Goal: Use online tool/utility: Utilize a website feature to perform a specific function

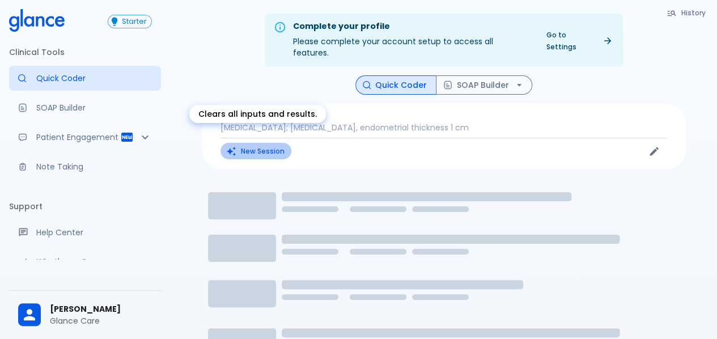
click at [255, 143] on button "New Session" at bounding box center [256, 151] width 71 height 16
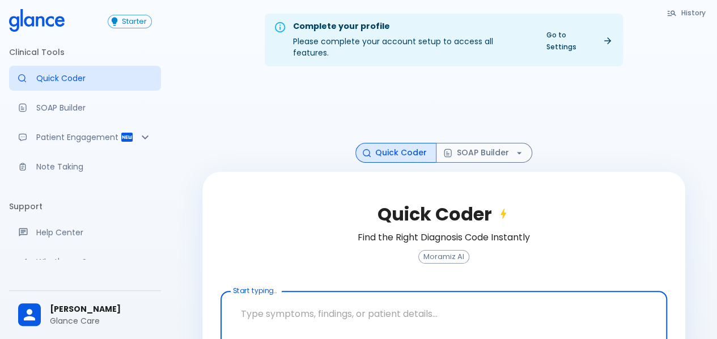
scroll to position [46, 0]
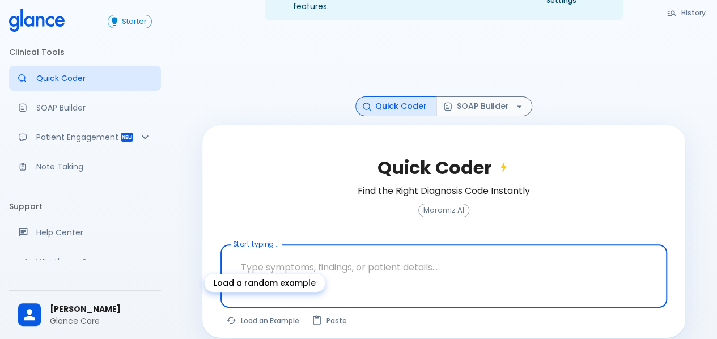
click at [252, 312] on button "Load an Example" at bounding box center [264, 320] width 86 height 16
type textarea "45F with DM2, right foot ulcer, fever, WBC 14K, ESR 80, wound purulent, XR neg …"
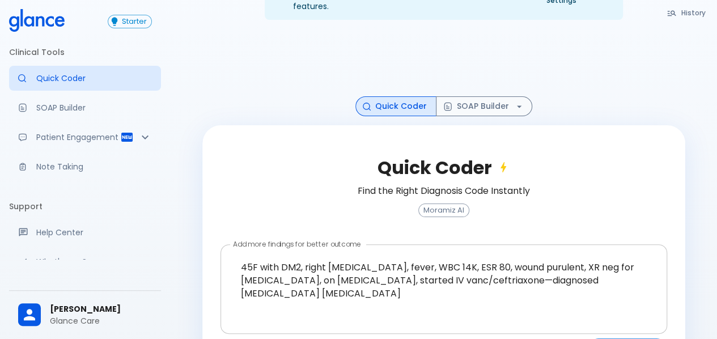
scroll to position [77, 0]
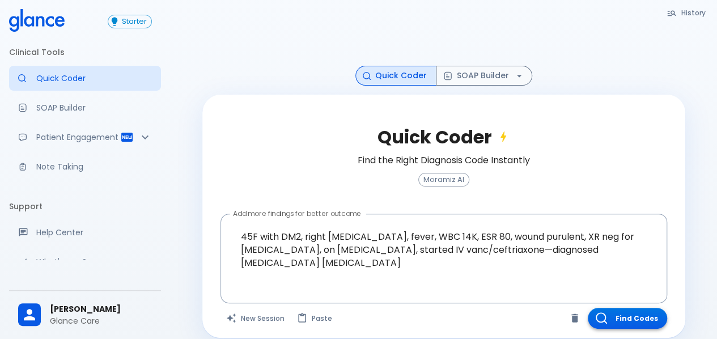
click at [647, 308] on button "Find Codes" at bounding box center [627, 318] width 79 height 21
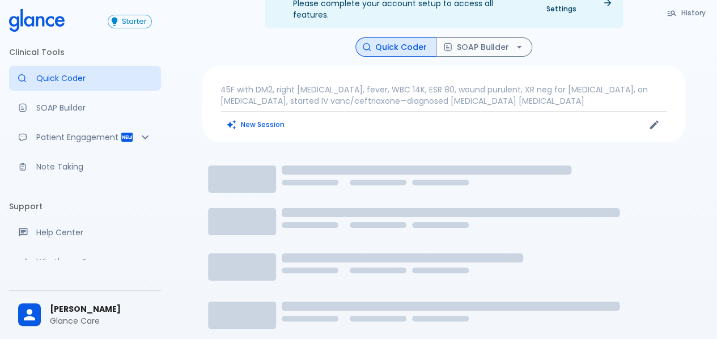
scroll to position [0, 0]
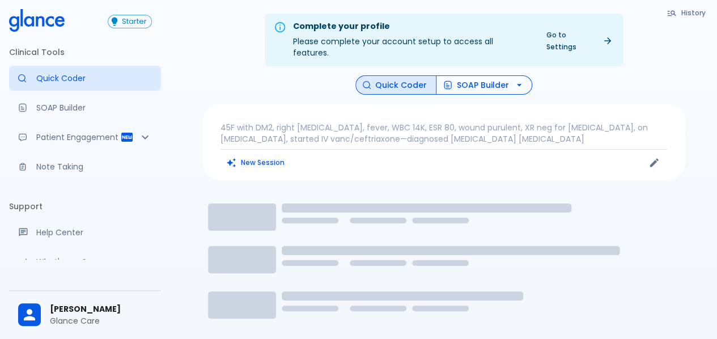
click at [493, 75] on button "SOAP Builder" at bounding box center [484, 85] width 96 height 20
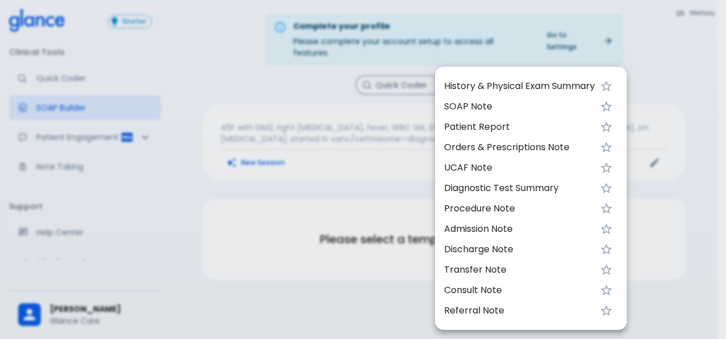
click at [493, 130] on span "Patient Report" at bounding box center [519, 127] width 151 height 14
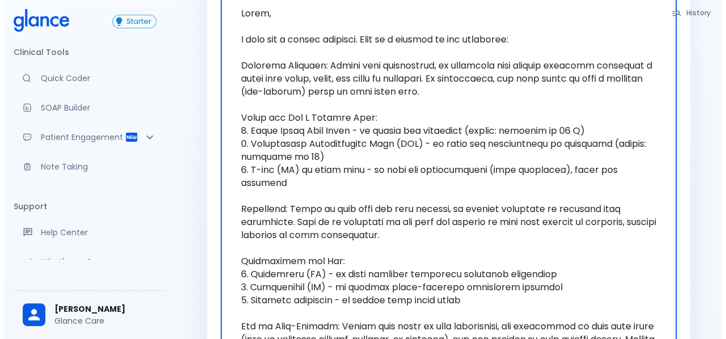
scroll to position [170, 0]
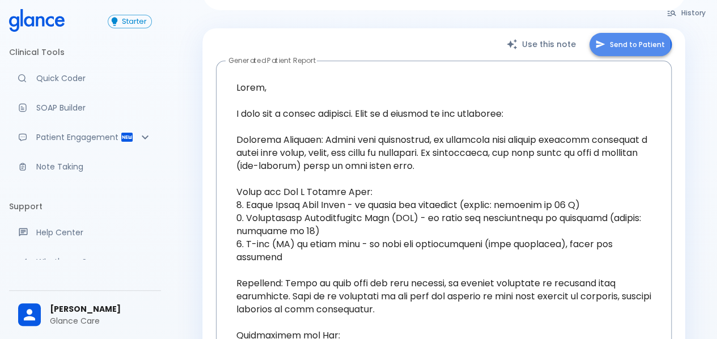
click at [612, 33] on button "Send to Patient" at bounding box center [631, 44] width 82 height 23
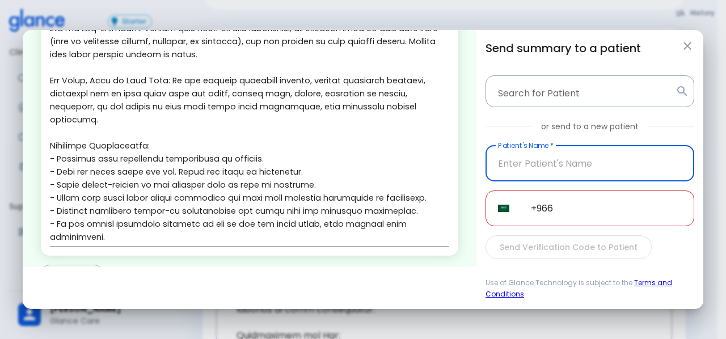
scroll to position [394, 0]
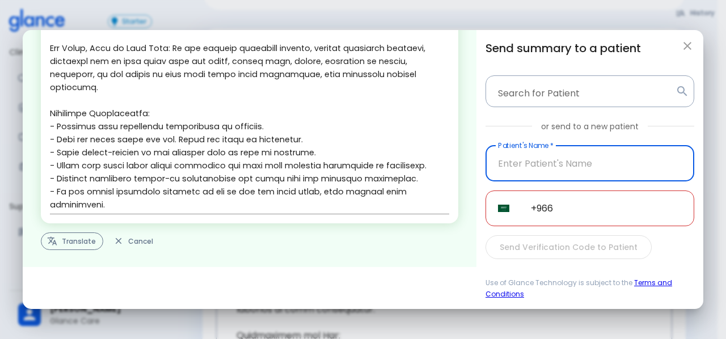
click at [84, 239] on button "Translate" at bounding box center [72, 241] width 62 height 18
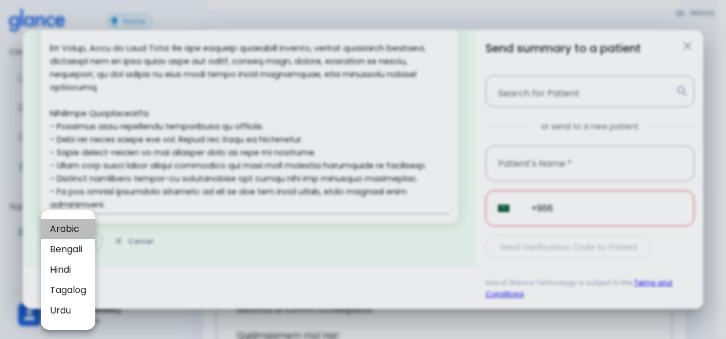
click at [77, 229] on span "Arabic" at bounding box center [68, 229] width 36 height 14
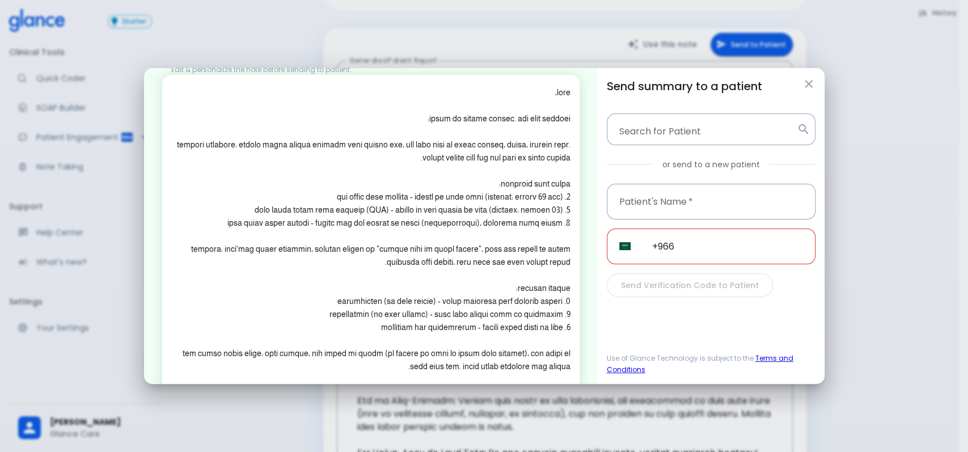
scroll to position [0, 0]
